Goal: Transaction & Acquisition: Obtain resource

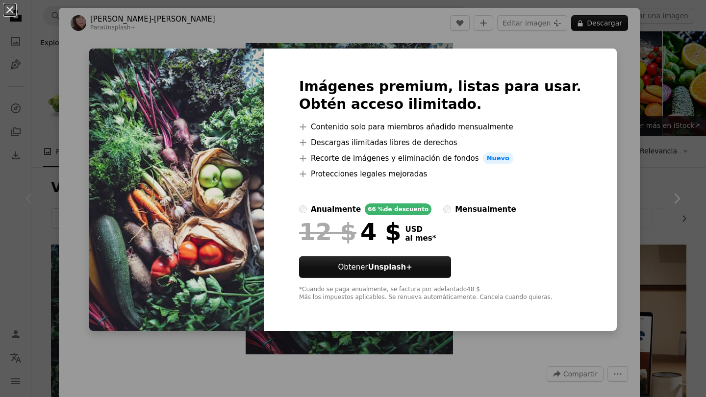
scroll to position [72, 0]
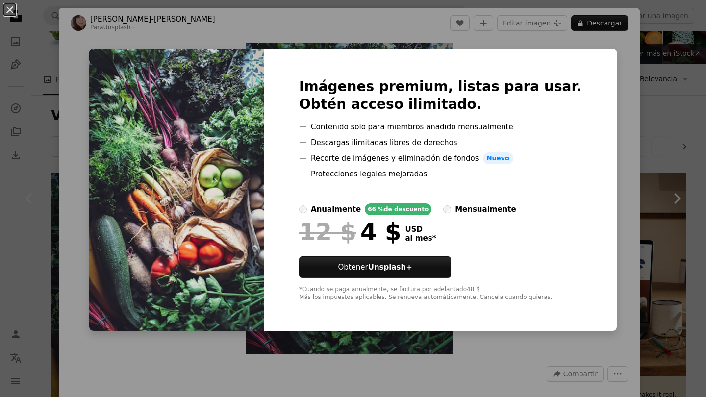
click at [373, 39] on div "An X shape Imágenes premium, listas para usar. Obtén acceso ilimitado. A plus s…" at bounding box center [353, 198] width 706 height 397
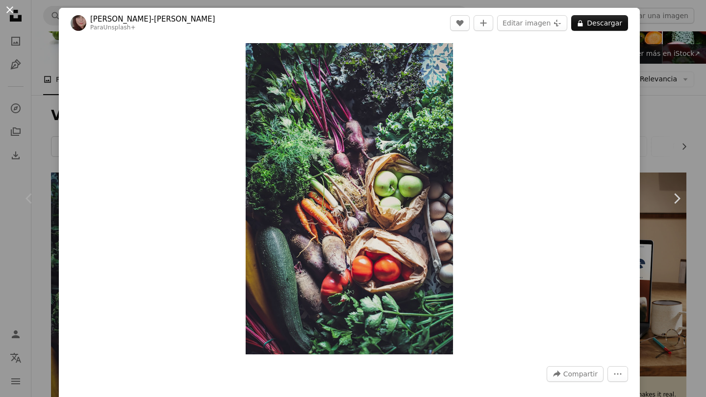
click at [10, 12] on button "An X shape" at bounding box center [10, 10] width 12 height 12
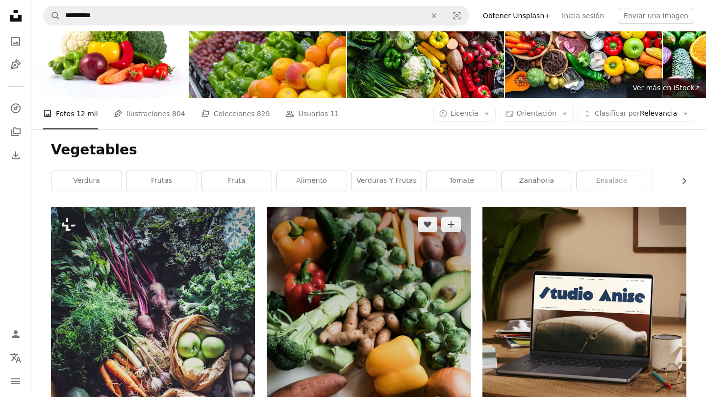
scroll to position [11, 0]
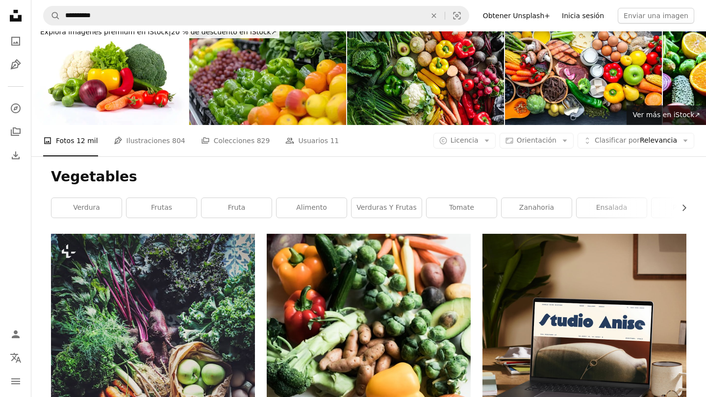
click at [592, 15] on link "Inicia sesión" at bounding box center [583, 16] width 54 height 16
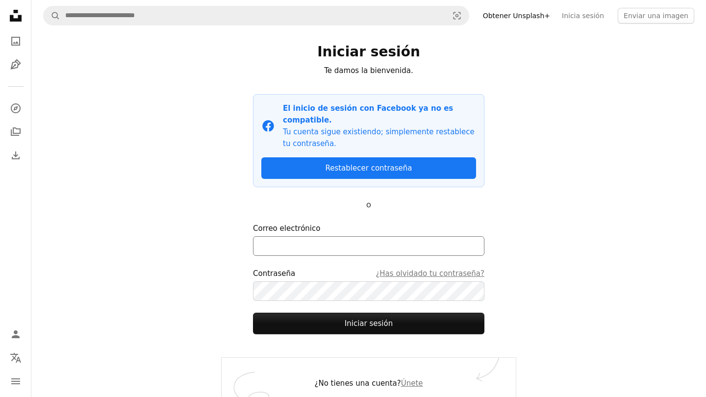
scroll to position [11, 0]
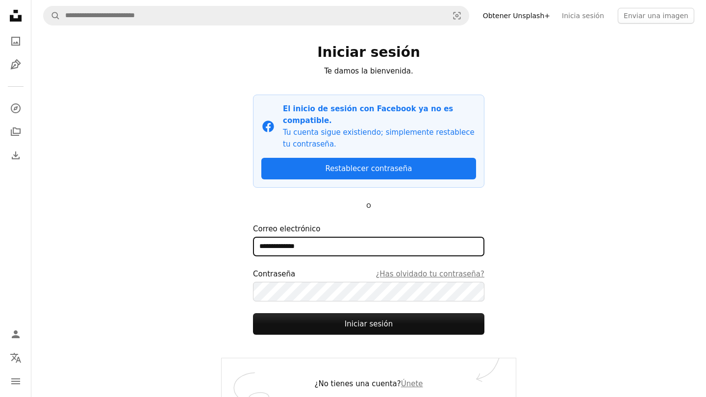
click at [369, 313] on button "Iniciar sesión" at bounding box center [368, 324] width 231 height 22
type input "**********"
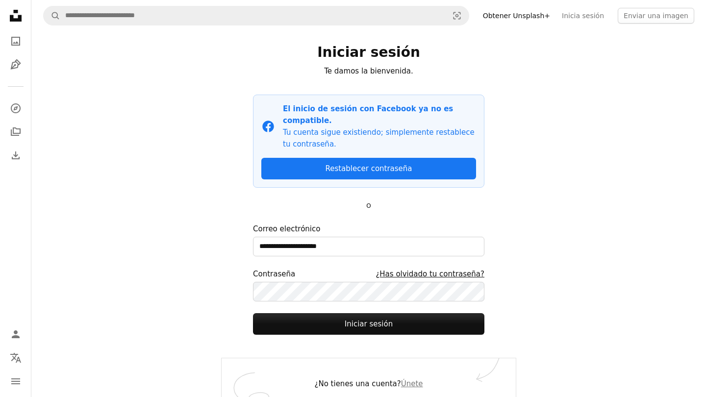
click at [427, 268] on link "¿Has olvidado tu contraseña?" at bounding box center [430, 274] width 109 height 12
